Goal: Navigation & Orientation: Find specific page/section

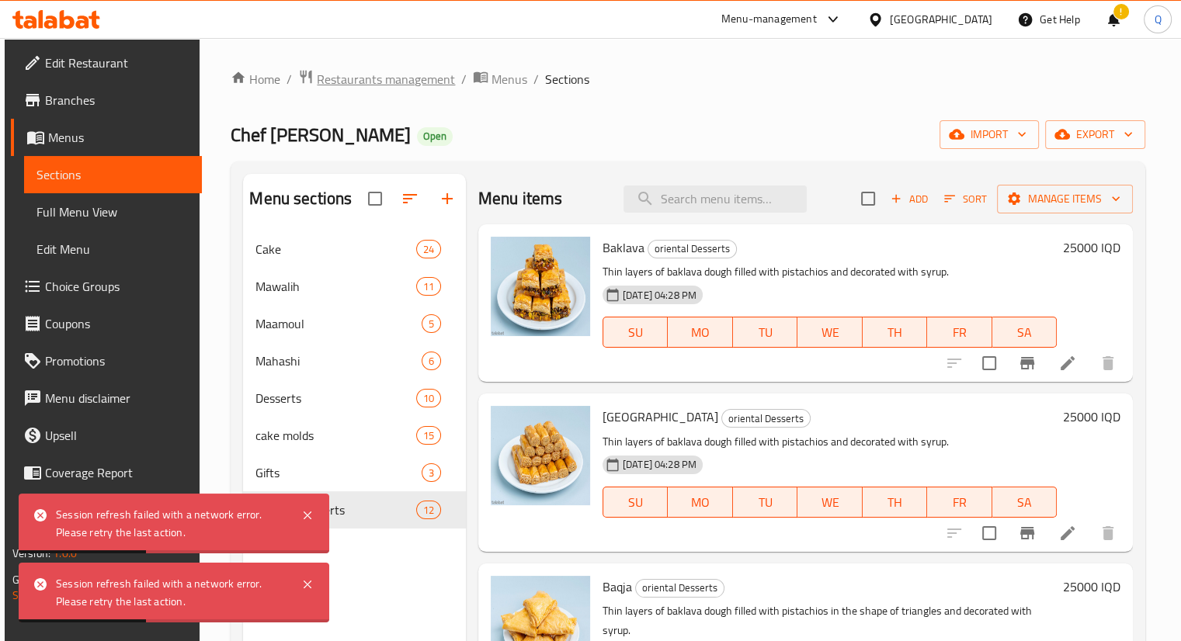
click at [331, 74] on span "Restaurants management" at bounding box center [386, 79] width 138 height 19
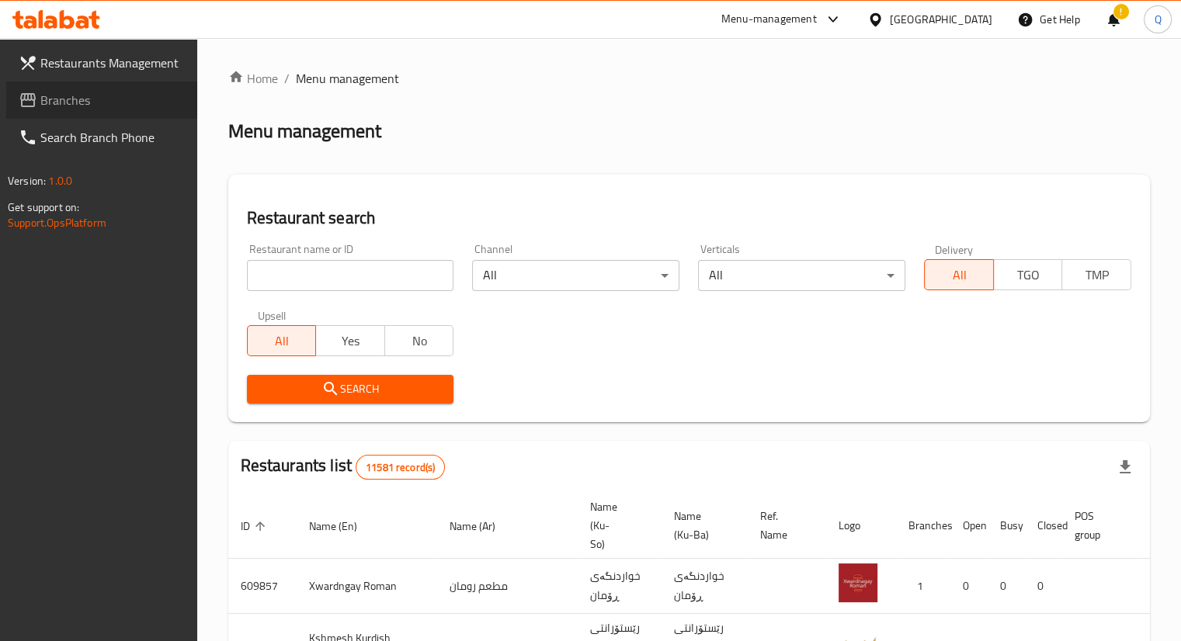
click at [127, 100] on span "Branches" at bounding box center [112, 100] width 144 height 19
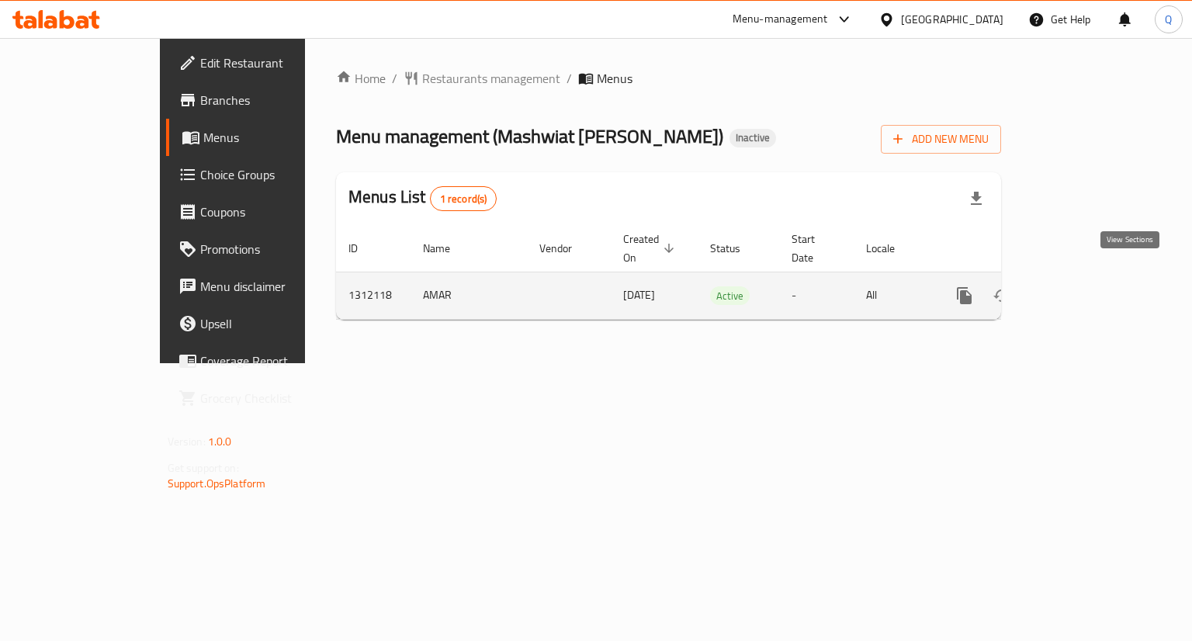
click at [1086, 286] on icon "enhanced table" at bounding box center [1076, 295] width 19 height 19
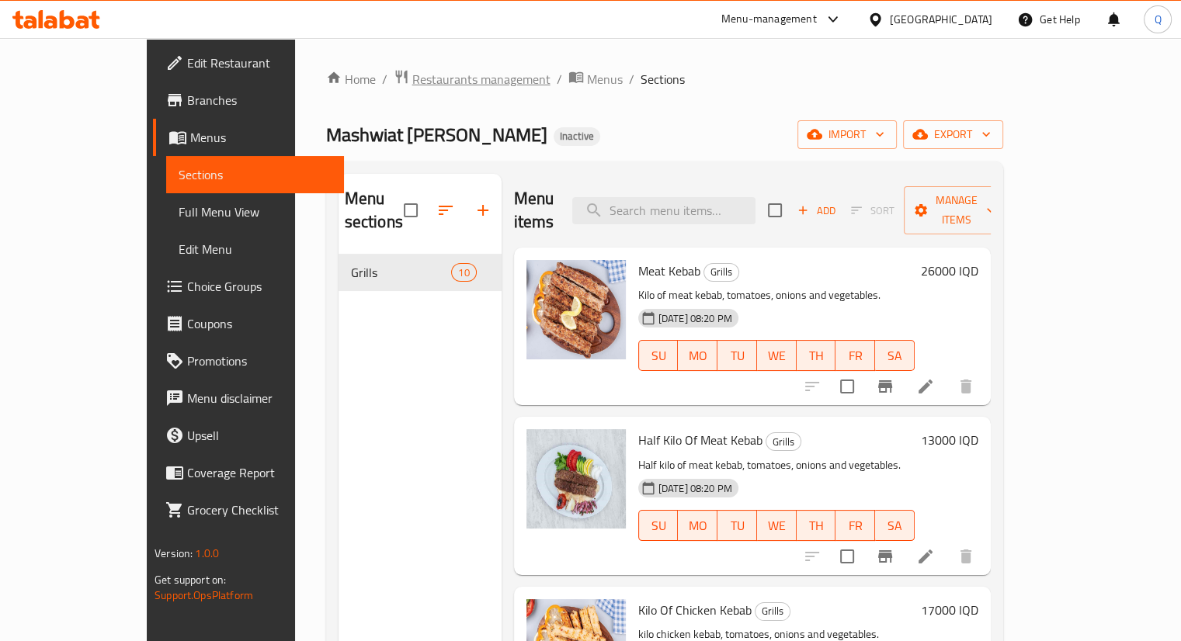
click at [412, 70] on span "Restaurants management" at bounding box center [481, 79] width 138 height 19
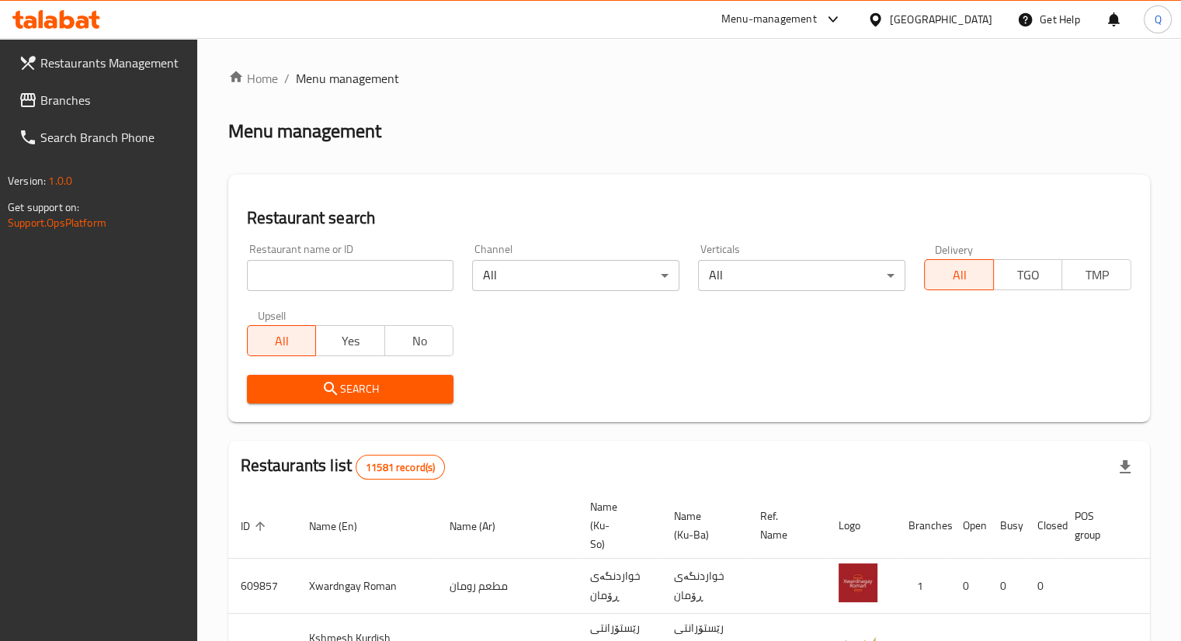
click at [124, 98] on span "Branches" at bounding box center [112, 100] width 144 height 19
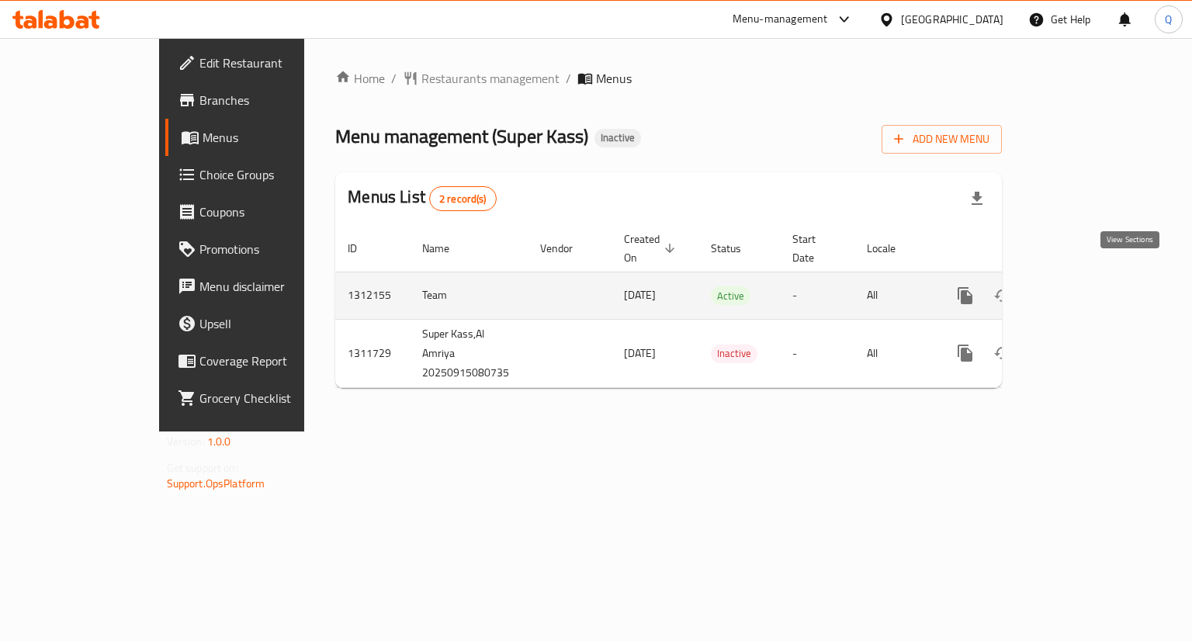
click at [1087, 286] on icon "enhanced table" at bounding box center [1077, 295] width 19 height 19
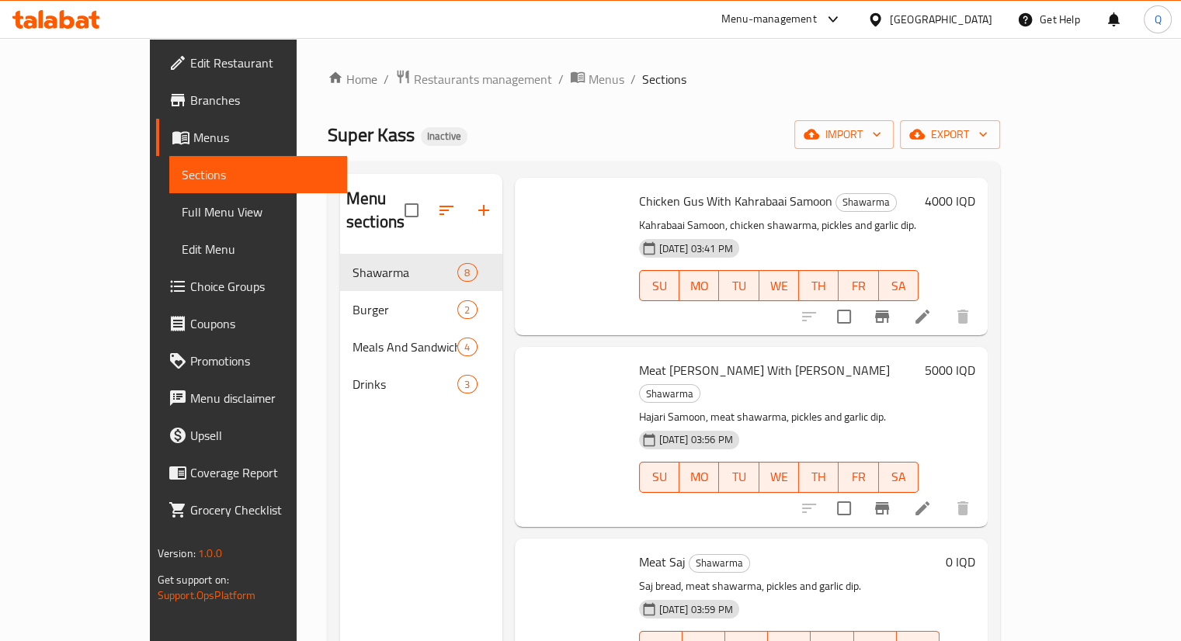
scroll to position [755, 0]
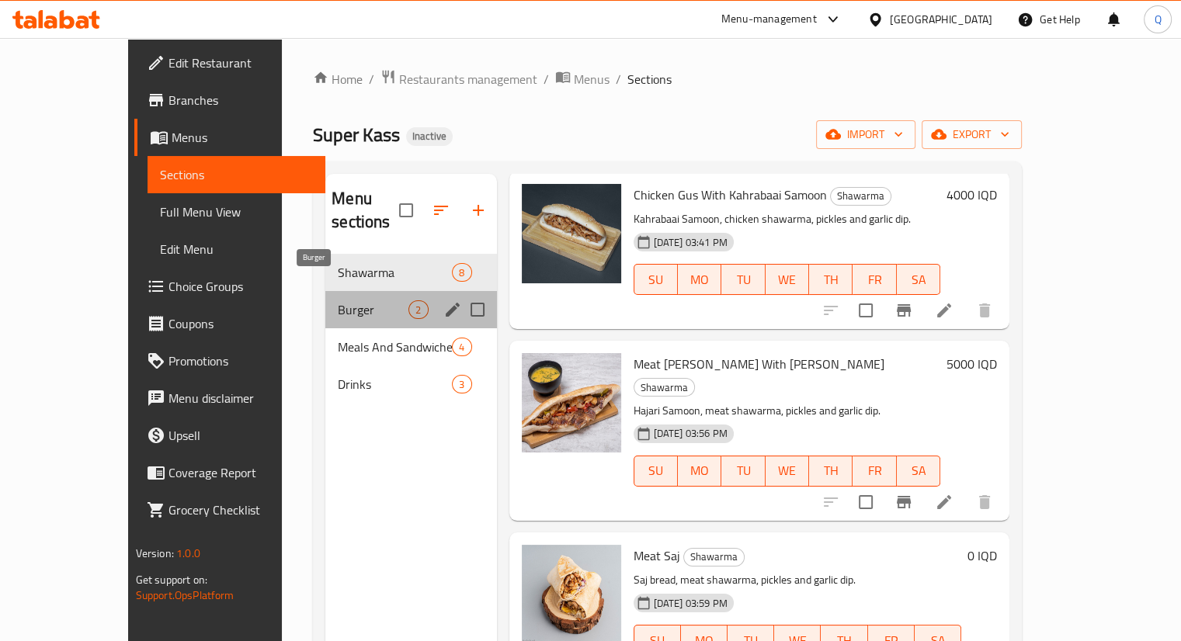
click at [338, 300] on span "Burger" at bounding box center [373, 309] width 71 height 19
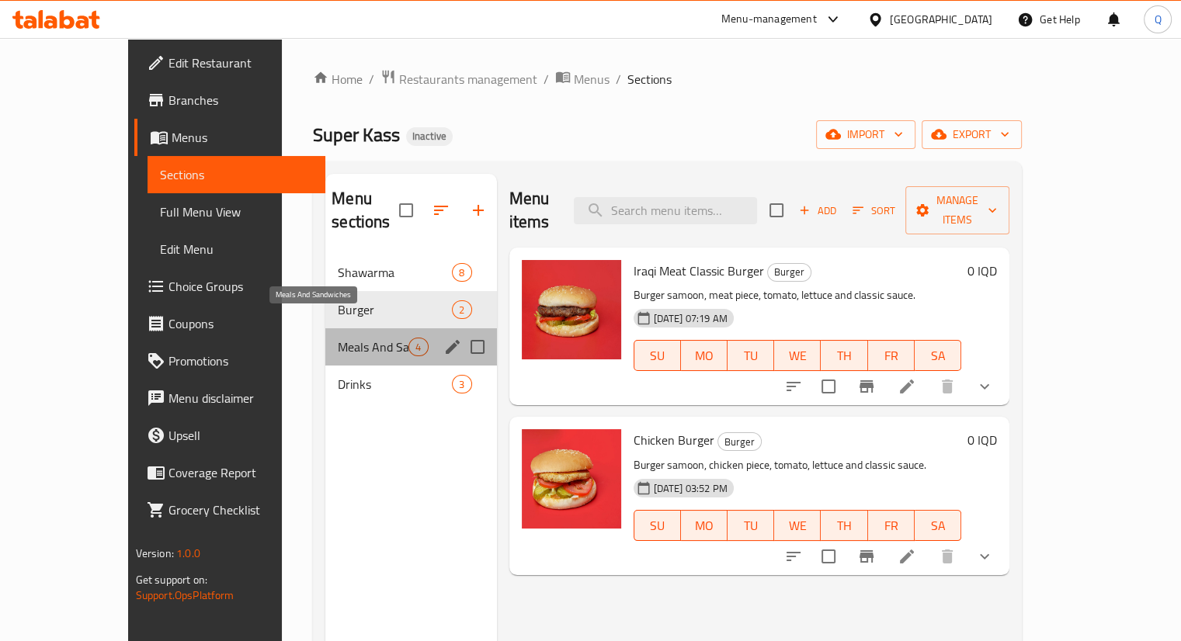
click at [338, 338] on span "Meals And Sandwiches" at bounding box center [373, 347] width 71 height 19
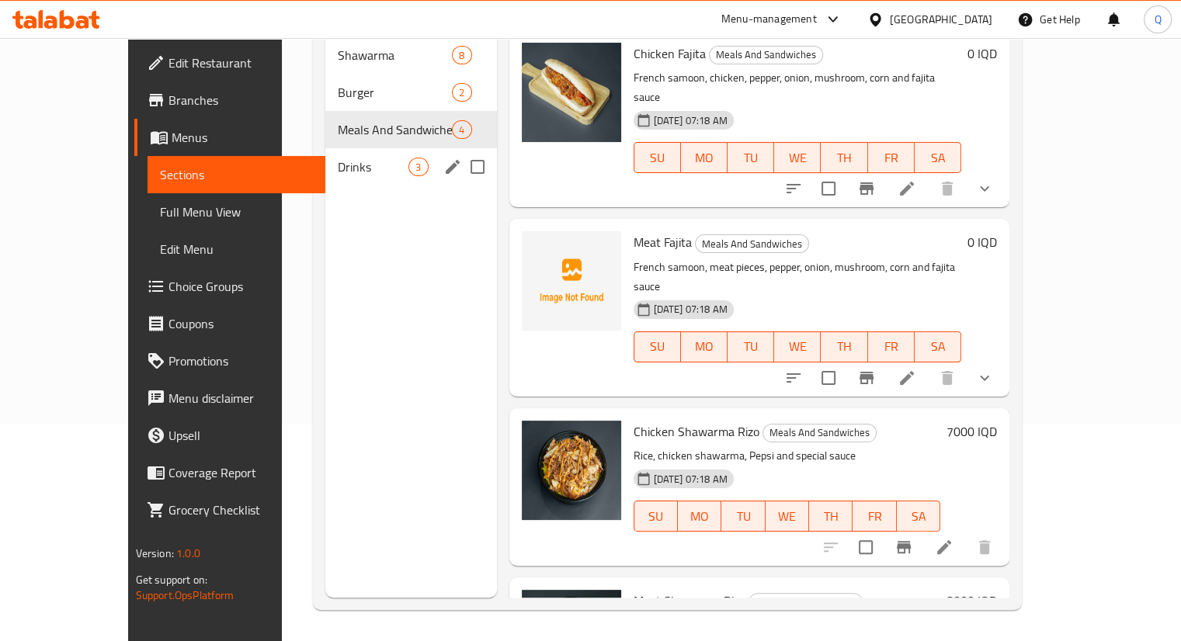
click at [339, 158] on span "Drinks" at bounding box center [373, 167] width 71 height 19
